Goal: Information Seeking & Learning: Learn about a topic

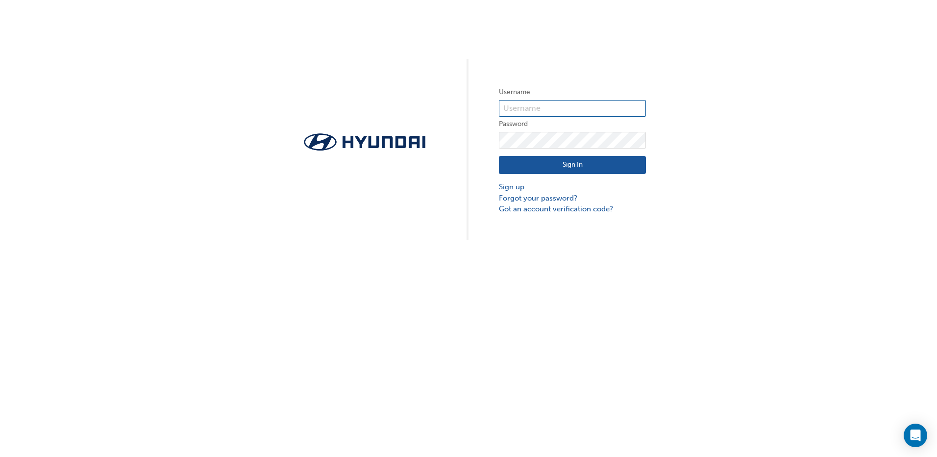
type input "10000461"
click at [576, 167] on button "Sign In" at bounding box center [572, 165] width 147 height 19
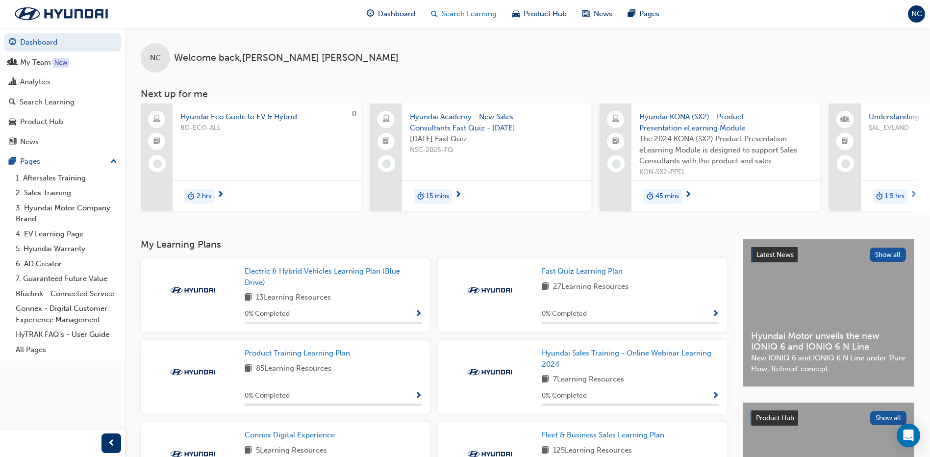
click at [446, 14] on span "Search Learning" at bounding box center [469, 13] width 55 height 11
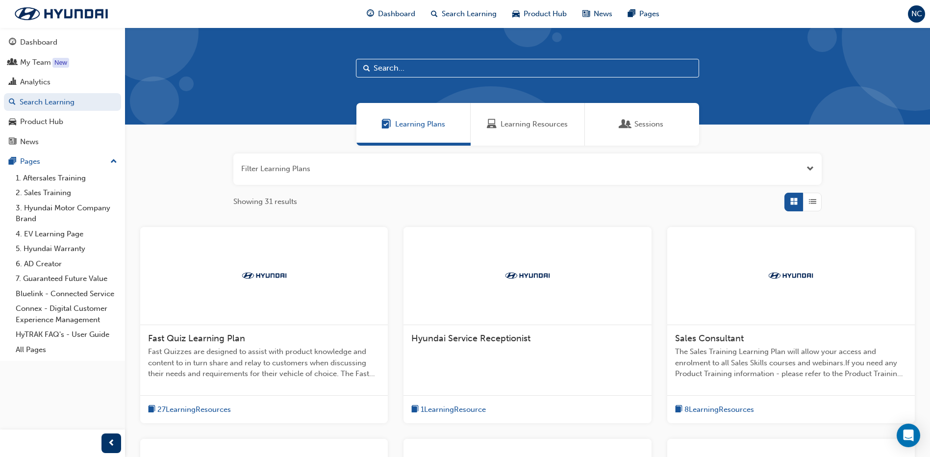
click at [633, 125] on div "Sessions" at bounding box center [642, 124] width 43 height 11
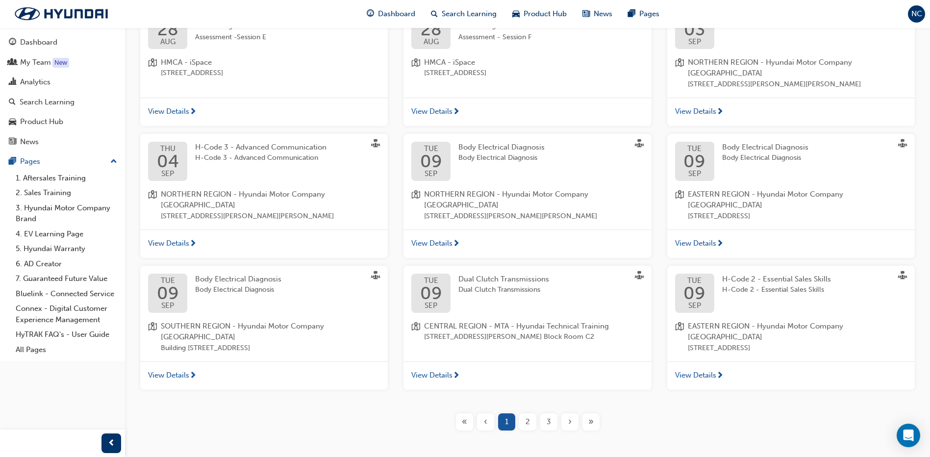
scroll to position [240, 0]
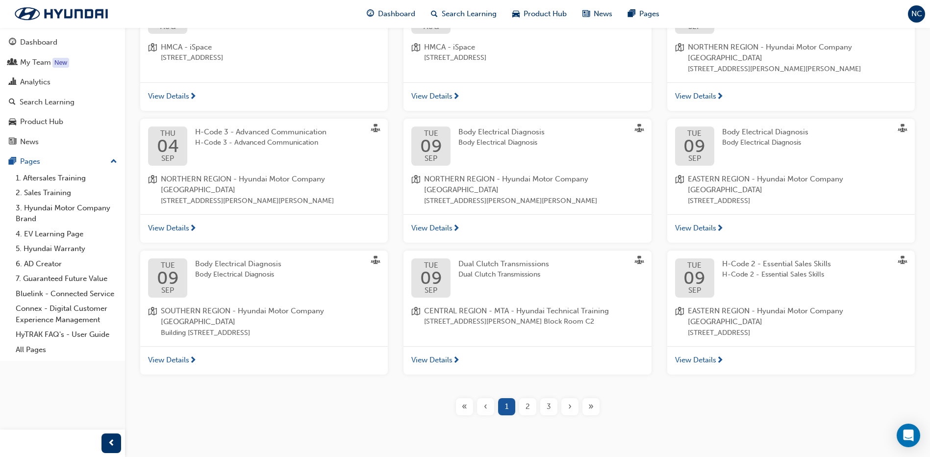
click at [530, 398] on div "2" at bounding box center [527, 406] width 17 height 17
click at [529, 401] on span "2" at bounding box center [528, 406] width 4 height 11
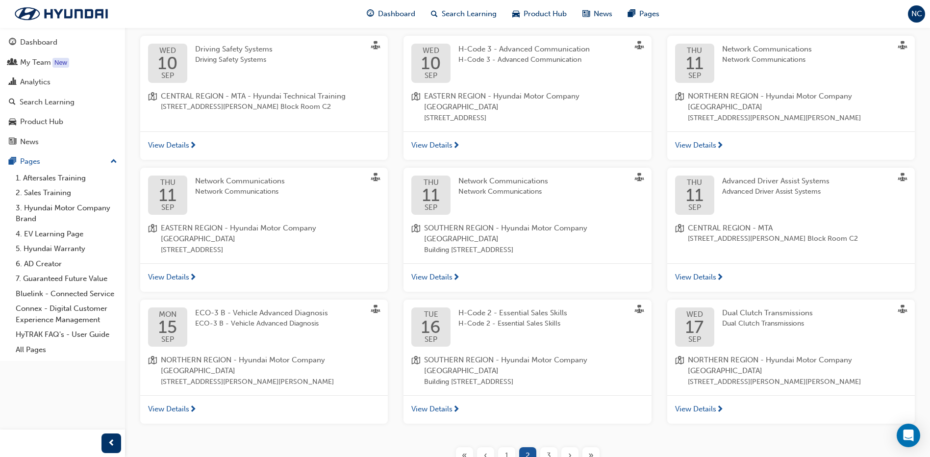
scroll to position [240, 0]
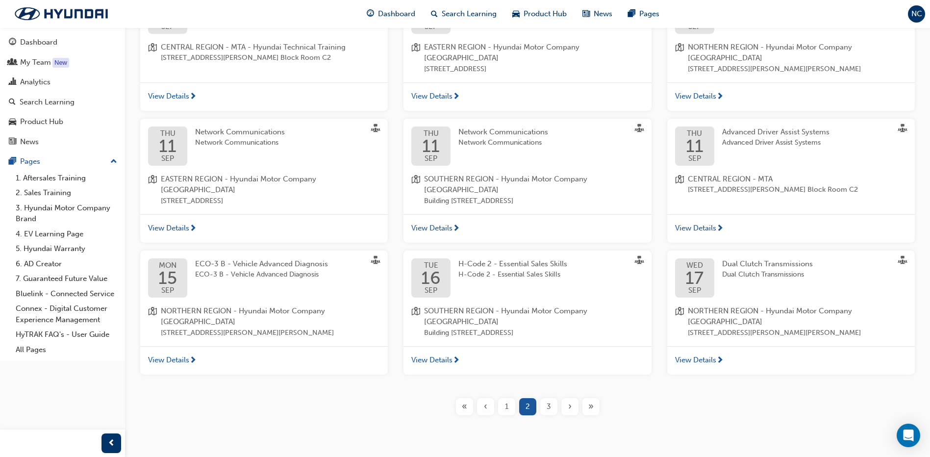
click at [545, 398] on div "3" at bounding box center [548, 406] width 17 height 17
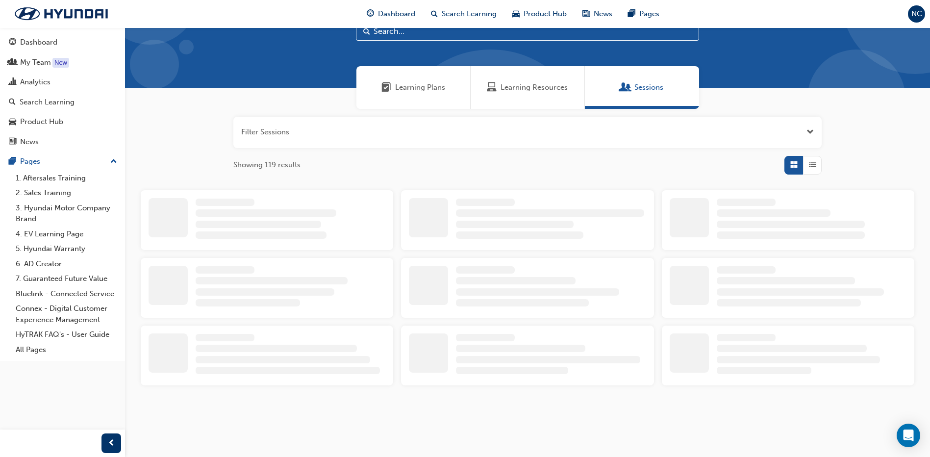
scroll to position [240, 0]
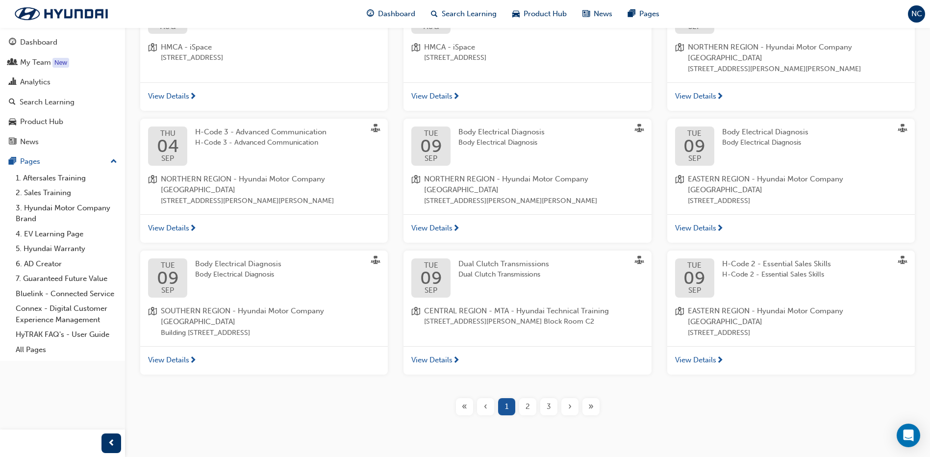
click at [526, 401] on span "2" at bounding box center [528, 406] width 4 height 11
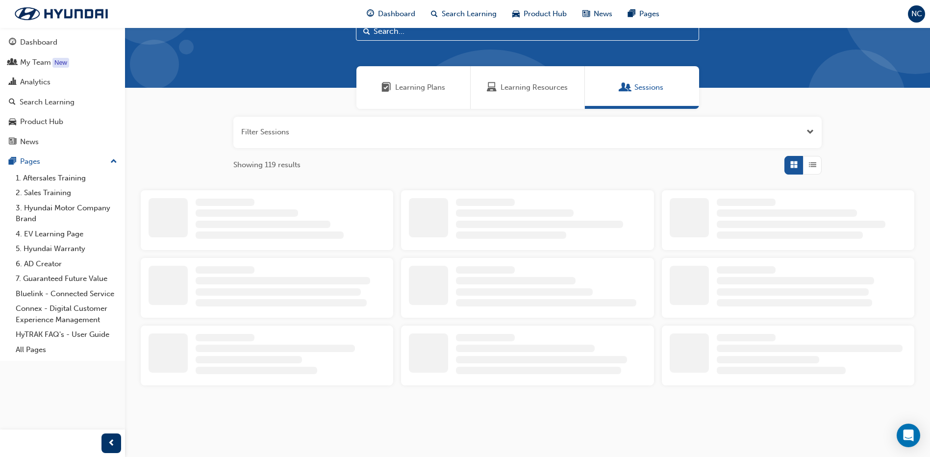
scroll to position [240, 0]
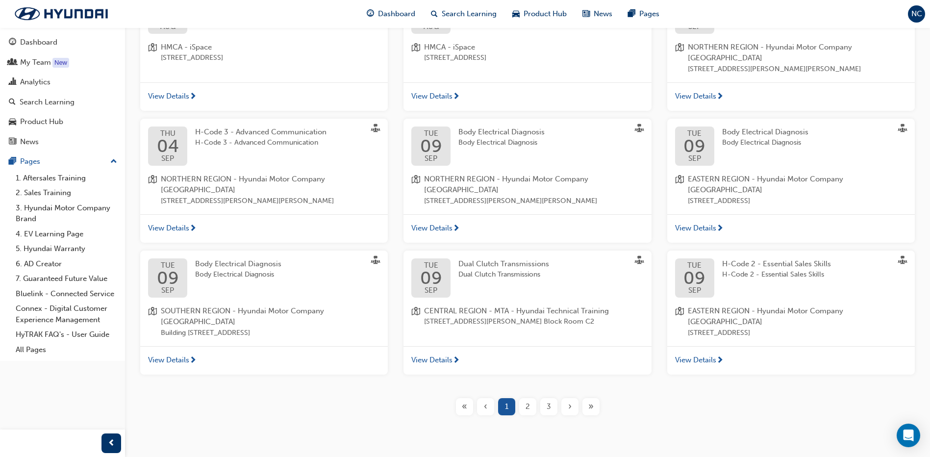
click at [569, 401] on span "›" at bounding box center [569, 406] width 3 height 11
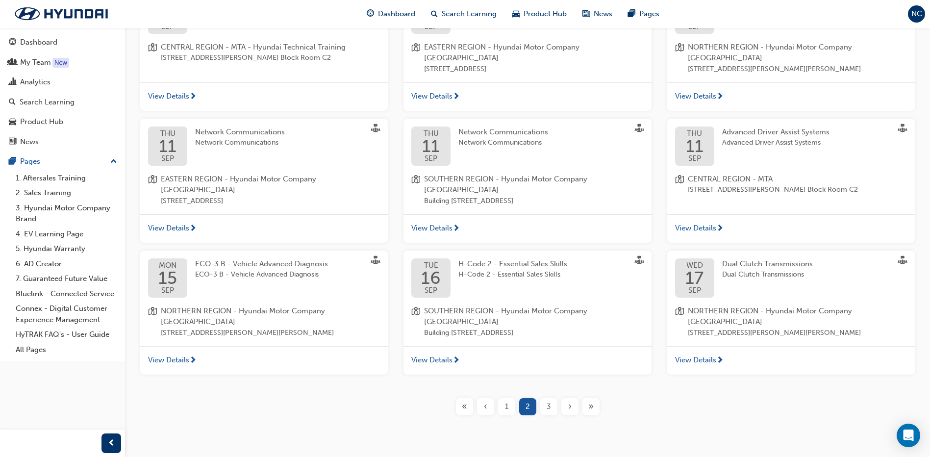
click at [564, 398] on div "›" at bounding box center [569, 406] width 17 height 17
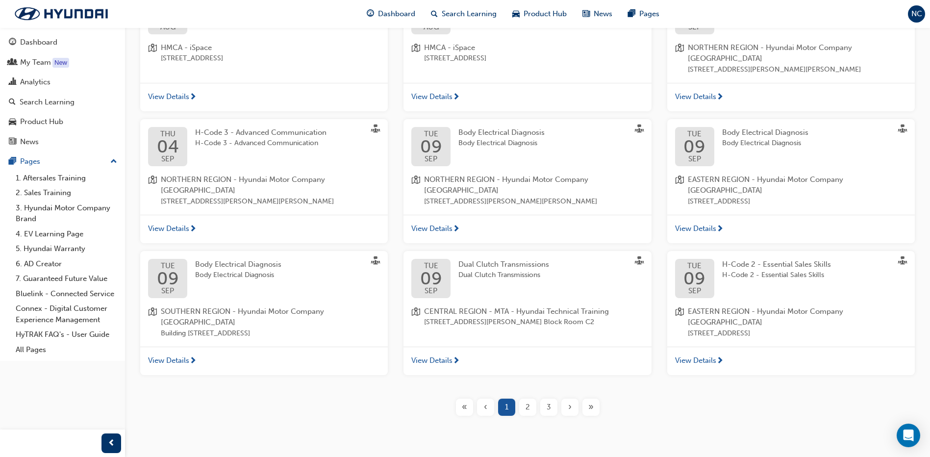
scroll to position [240, 0]
